Goal: Find specific page/section: Find specific page/section

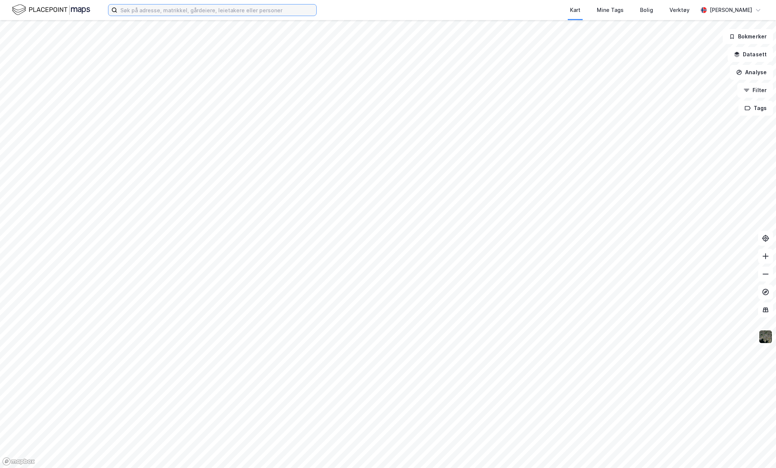
click at [176, 8] on input at bounding box center [216, 9] width 199 height 11
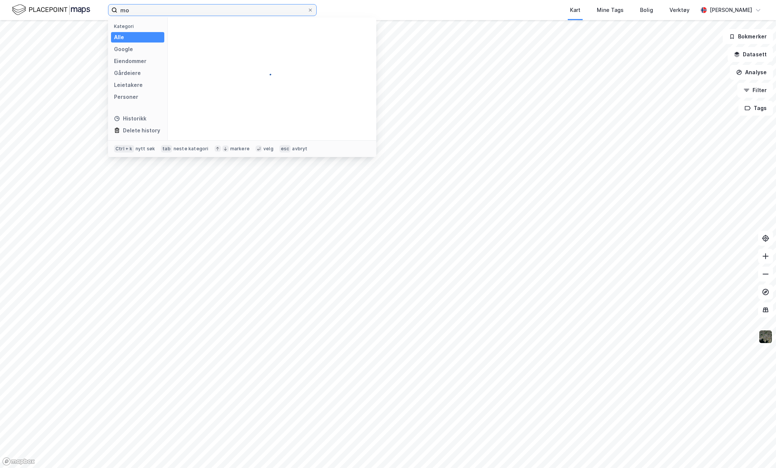
type input "m"
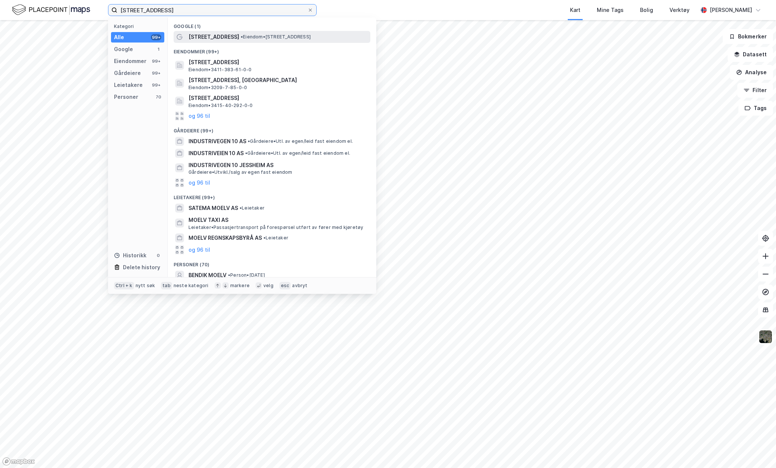
type input "[STREET_ADDRESS]"
click at [241, 37] on span "•" at bounding box center [242, 37] width 2 height 6
